Goal: Task Accomplishment & Management: Manage account settings

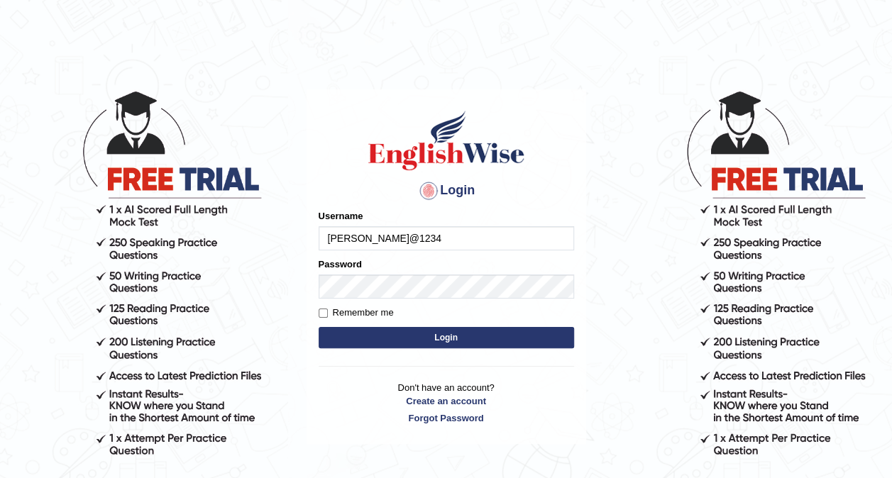
type input "[PERSON_NAME]@1234"
click at [328, 312] on label "Remember me" at bounding box center [355, 313] width 75 height 14
click at [328, 312] on input "Remember me" at bounding box center [322, 313] width 9 height 9
checkbox input "true"
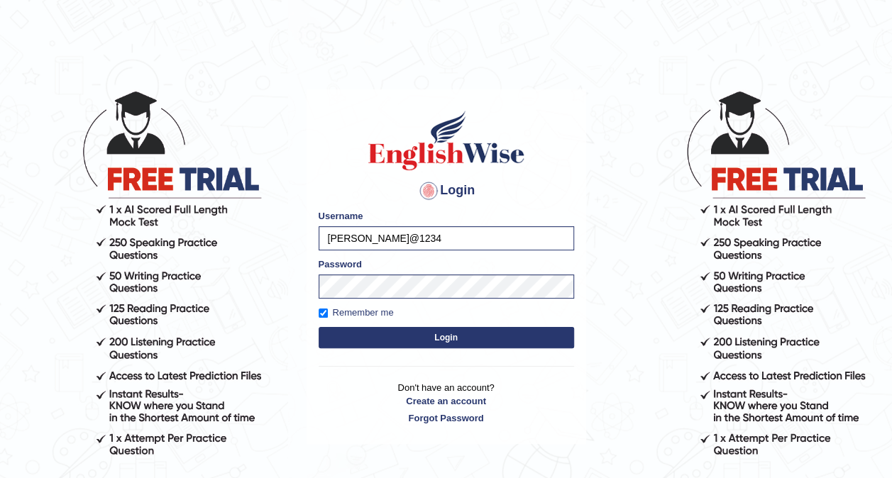
click at [408, 332] on button "Login" at bounding box center [445, 337] width 255 height 21
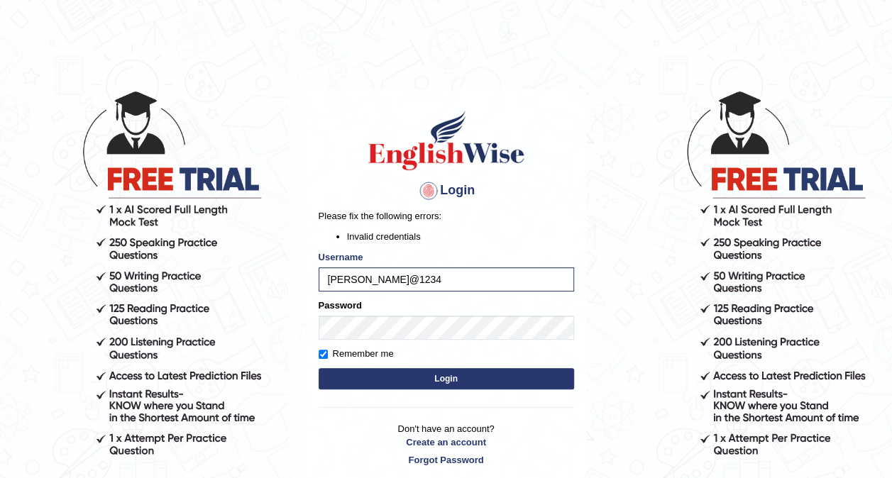
click at [441, 380] on button "Login" at bounding box center [445, 378] width 255 height 21
click at [418, 380] on button "Login" at bounding box center [445, 378] width 255 height 21
click at [248, 313] on body "Login Please fix the following errors: Invalid credentials Username Rinku@1234 …" at bounding box center [446, 284] width 892 height 478
